Goal: Entertainment & Leisure: Browse casually

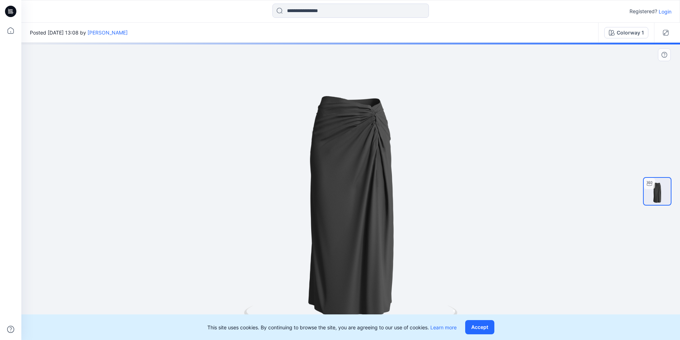
drag, startPoint x: 430, startPoint y: 146, endPoint x: 420, endPoint y: 207, distance: 61.9
click at [425, 210] on div at bounding box center [350, 191] width 658 height 297
click at [485, 329] on button "Accept" at bounding box center [479, 327] width 29 height 14
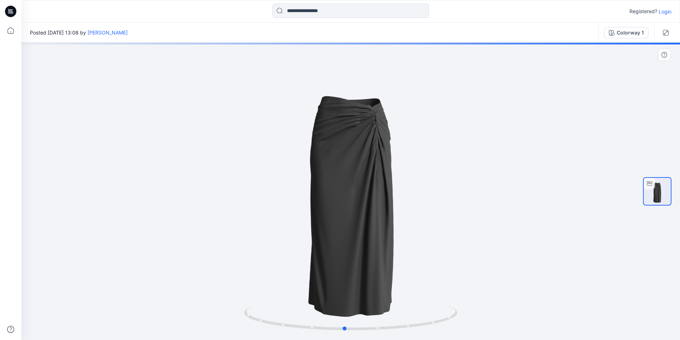
click at [404, 163] on div at bounding box center [350, 191] width 658 height 297
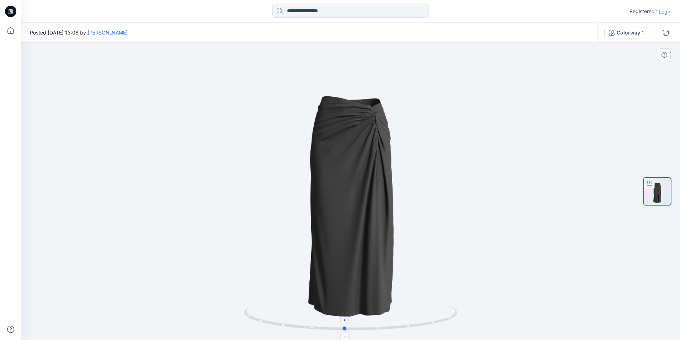
click at [377, 330] on icon at bounding box center [351, 318] width 215 height 27
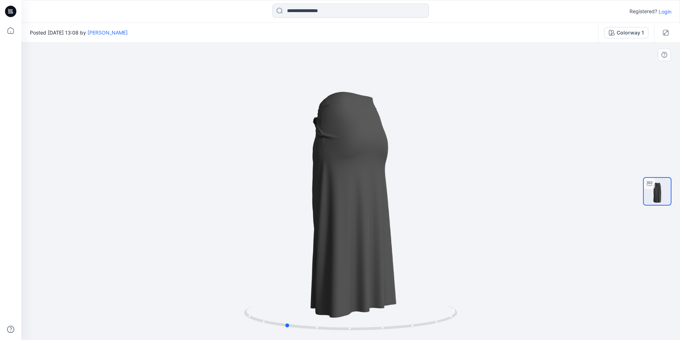
drag, startPoint x: 409, startPoint y: 217, endPoint x: 350, endPoint y: 219, distance: 59.4
click at [350, 219] on div at bounding box center [350, 191] width 658 height 297
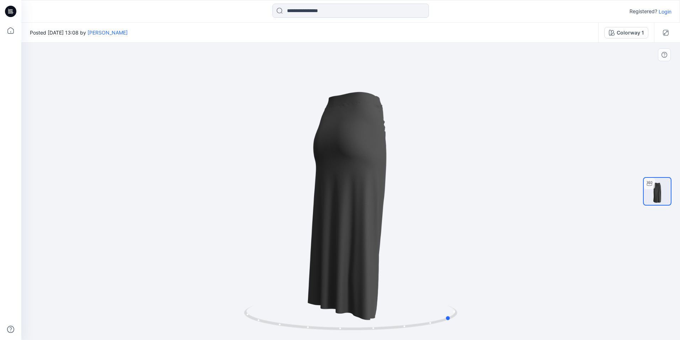
drag, startPoint x: 365, startPoint y: 212, endPoint x: 306, endPoint y: 196, distance: 60.9
click at [297, 200] on div at bounding box center [350, 191] width 658 height 297
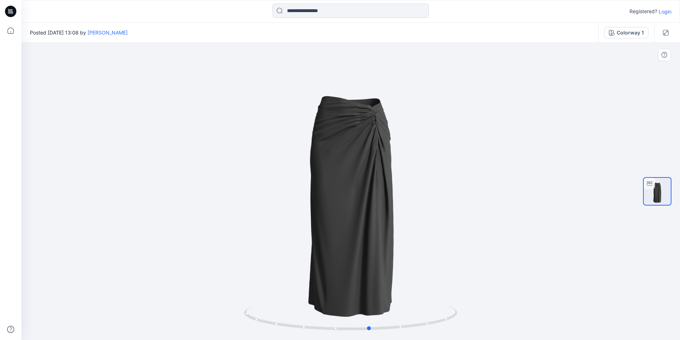
drag, startPoint x: 370, startPoint y: 185, endPoint x: 309, endPoint y: 172, distance: 61.8
click at [309, 172] on div at bounding box center [350, 191] width 658 height 297
click at [276, 198] on div at bounding box center [350, 191] width 658 height 297
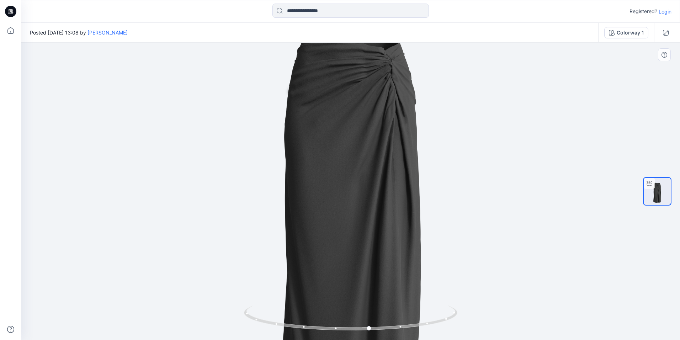
drag, startPoint x: 438, startPoint y: 77, endPoint x: 435, endPoint y: 72, distance: 5.4
click at [436, 73] on img at bounding box center [350, 188] width 486 height 486
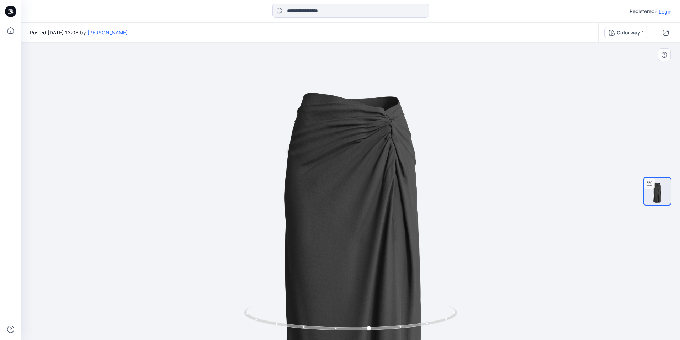
drag, startPoint x: 433, startPoint y: 81, endPoint x: 427, endPoint y: 135, distance: 54.7
click at [427, 135] on img at bounding box center [350, 248] width 486 height 486
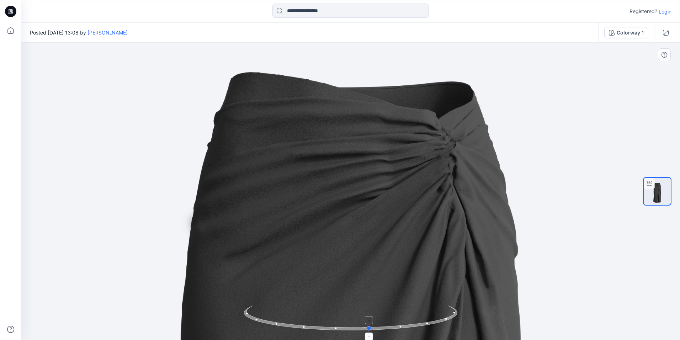
click at [394, 331] on icon at bounding box center [351, 318] width 215 height 27
click at [402, 328] on icon at bounding box center [351, 318] width 215 height 27
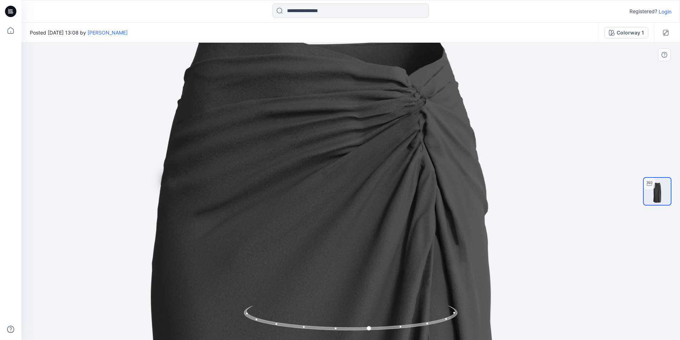
drag, startPoint x: 452, startPoint y: 261, endPoint x: 422, endPoint y: 218, distance: 52.4
click at [458, 312] on icon at bounding box center [351, 318] width 215 height 27
click at [404, 328] on icon at bounding box center [351, 318] width 215 height 27
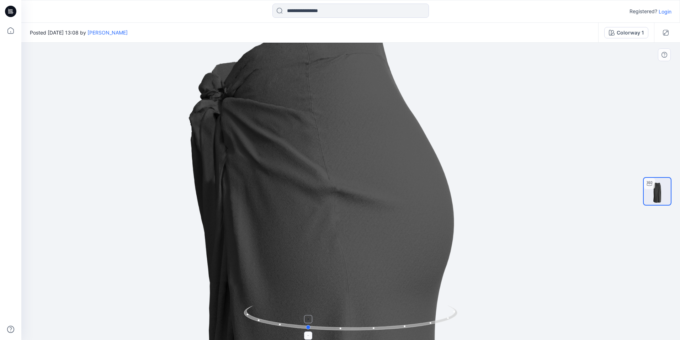
drag, startPoint x: 388, startPoint y: 331, endPoint x: 325, endPoint y: 323, distance: 63.3
click at [325, 323] on icon at bounding box center [351, 318] width 215 height 27
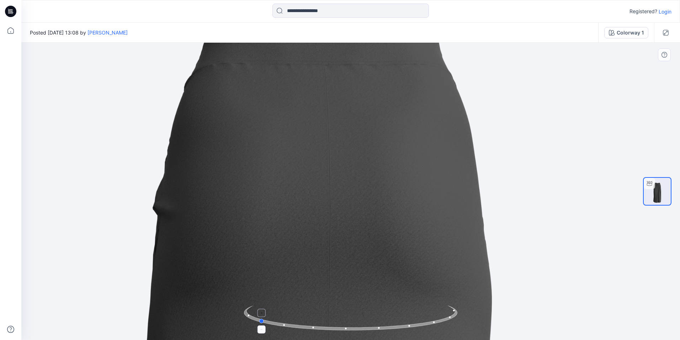
drag, startPoint x: 365, startPoint y: 329, endPoint x: 317, endPoint y: 320, distance: 49.1
click at [317, 320] on icon at bounding box center [351, 318] width 215 height 27
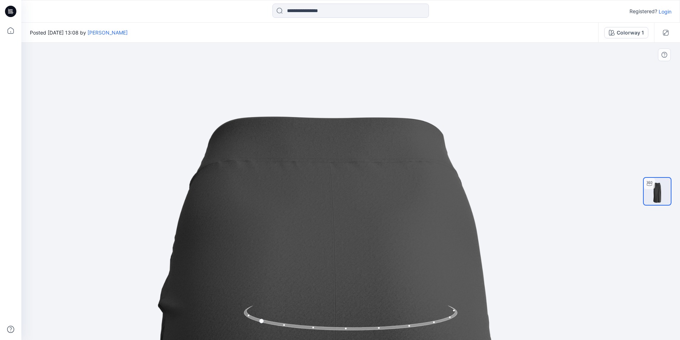
drag, startPoint x: 388, startPoint y: 146, endPoint x: 393, endPoint y: 243, distance: 97.2
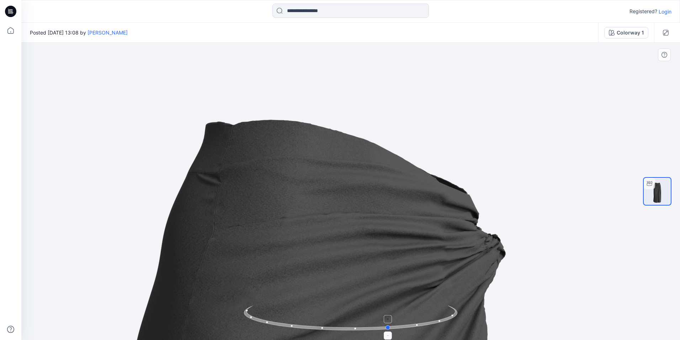
drag, startPoint x: 394, startPoint y: 329, endPoint x: 311, endPoint y: 315, distance: 83.7
click at [311, 315] on icon at bounding box center [351, 318] width 215 height 27
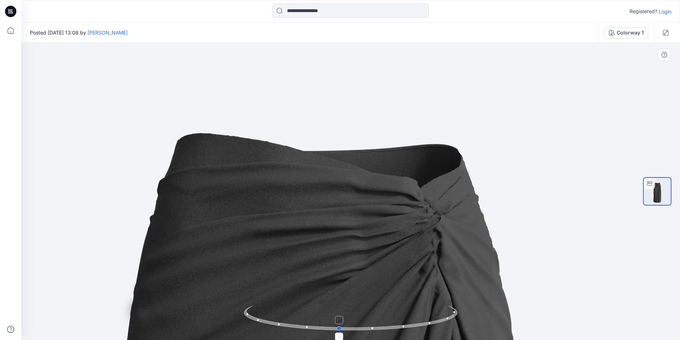
drag, startPoint x: 419, startPoint y: 328, endPoint x: 369, endPoint y: 328, distance: 50.1
click at [369, 328] on icon at bounding box center [351, 318] width 215 height 27
